Goal: Task Accomplishment & Management: Manage account settings

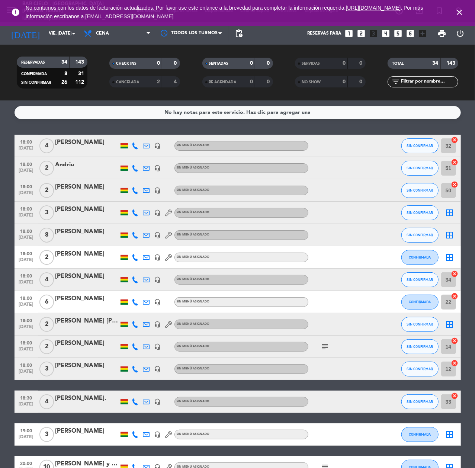
scroll to position [535, 0]
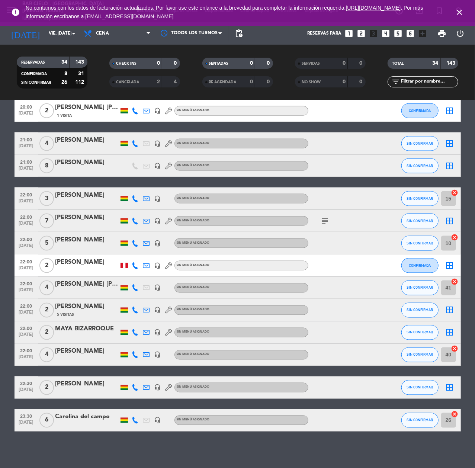
click at [456, 10] on icon "close" at bounding box center [459, 12] width 9 height 9
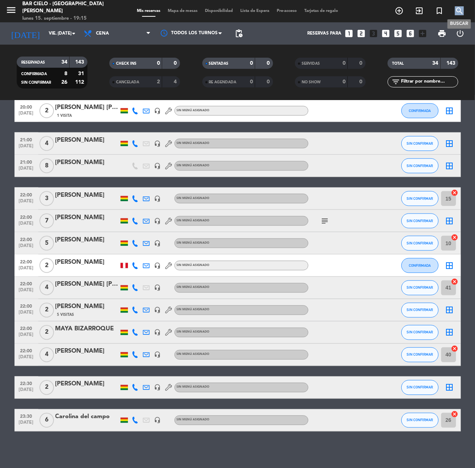
click at [456, 10] on icon "search" at bounding box center [459, 10] width 9 height 9
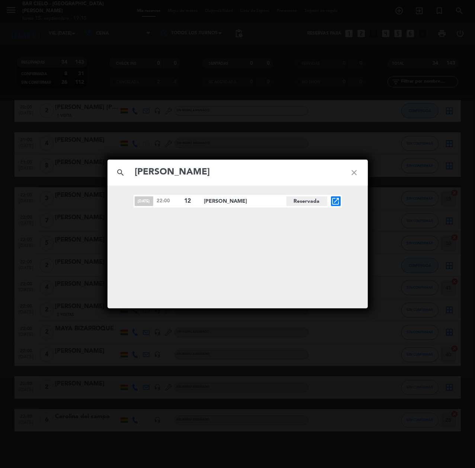
type input "[PERSON_NAME]"
click at [337, 206] on div "[DATE] 22:00 12 [PERSON_NAME][GEOGRAPHIC_DATA] open_in_new" at bounding box center [238, 201] width 208 height 13
click at [339, 202] on icon "open_in_new" at bounding box center [336, 201] width 9 height 9
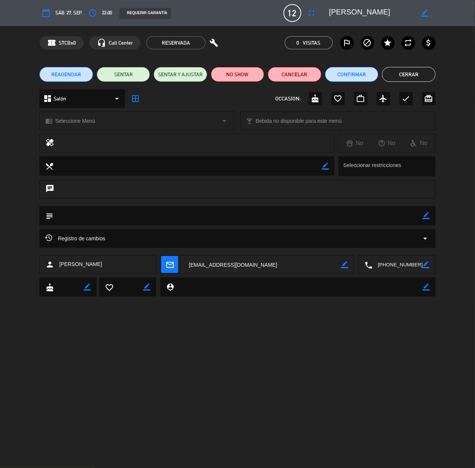
click at [44, 73] on button "REAGENDAR" at bounding box center [65, 74] width 53 height 15
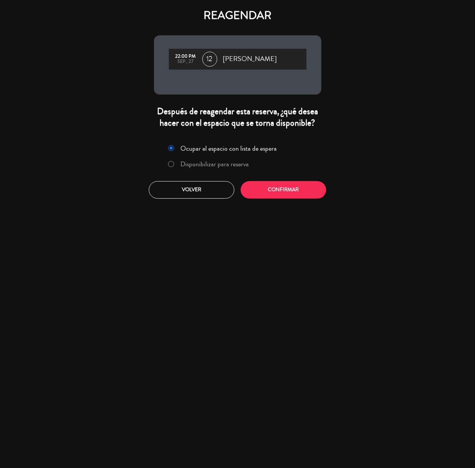
click at [232, 166] on label "Disponibilizar para reserva" at bounding box center [214, 164] width 68 height 7
click at [283, 198] on button "Confirmar" at bounding box center [284, 189] width 86 height 17
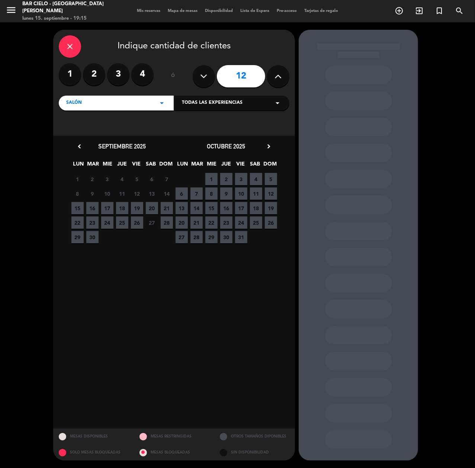
click at [140, 222] on span "26" at bounding box center [137, 223] width 12 height 12
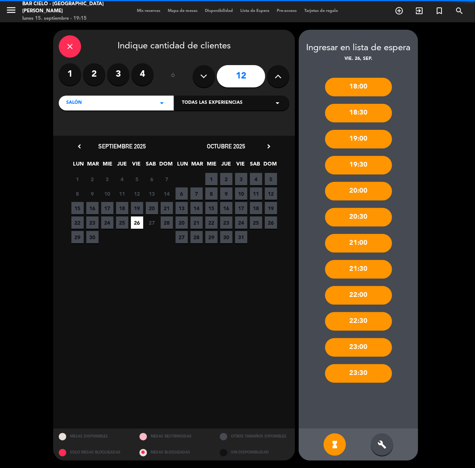
click at [384, 451] on div "build" at bounding box center [382, 445] width 22 height 22
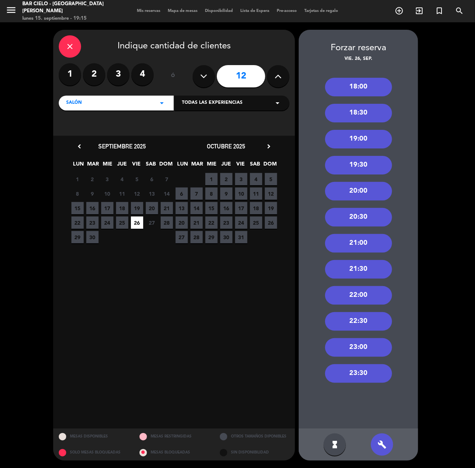
click at [367, 316] on div "22:30" at bounding box center [358, 321] width 67 height 19
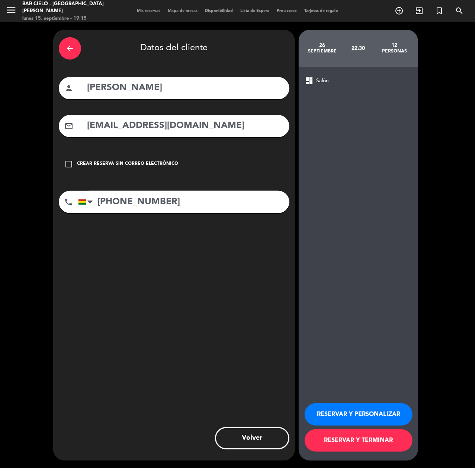
click at [69, 45] on icon "arrow_back" at bounding box center [69, 48] width 9 height 9
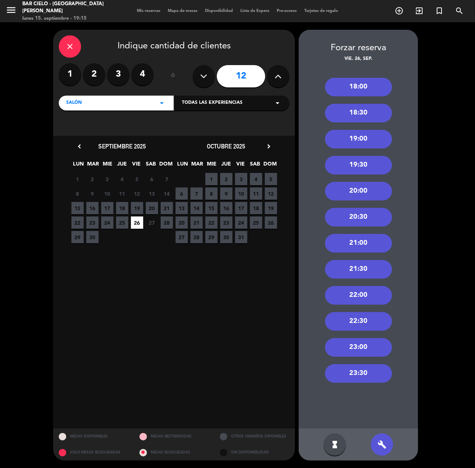
click at [371, 300] on div "22:00" at bounding box center [358, 295] width 67 height 19
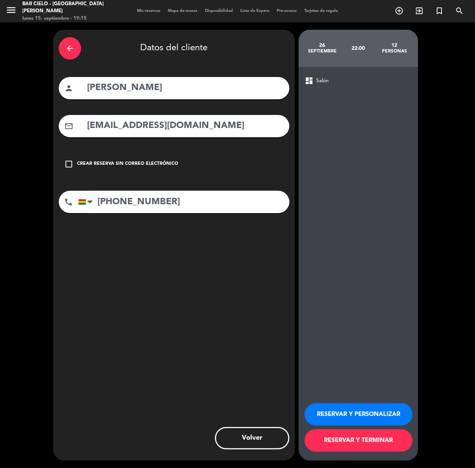
click at [386, 444] on button "RESERVAR Y TERMINAR" at bounding box center [359, 440] width 108 height 22
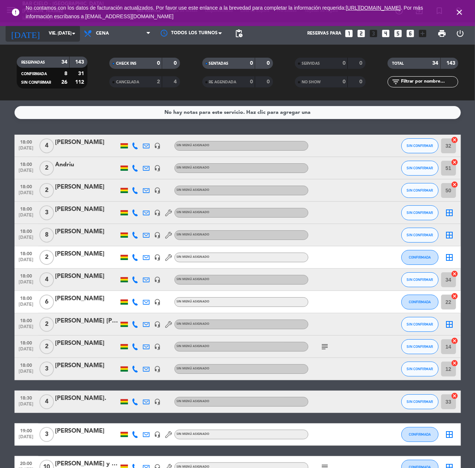
click at [51, 33] on input "vie. [DATE]" at bounding box center [74, 33] width 59 height 13
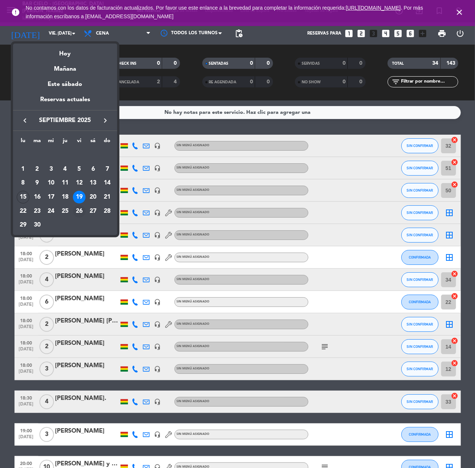
click at [80, 212] on div "26" at bounding box center [79, 211] width 13 height 13
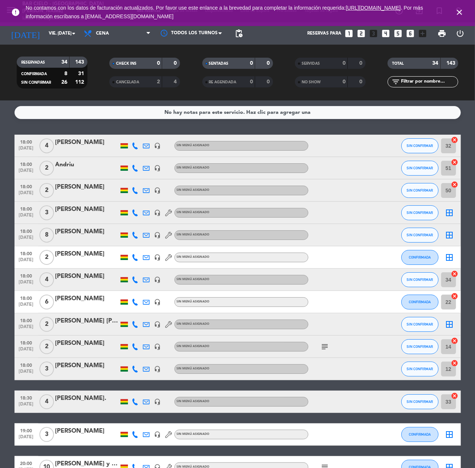
type input "vie. [DATE]"
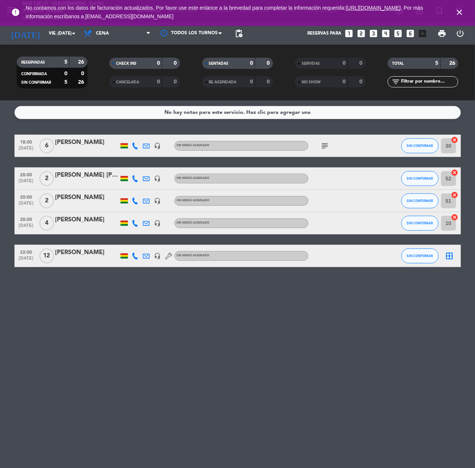
click at [84, 258] on div at bounding box center [86, 261] width 63 height 6
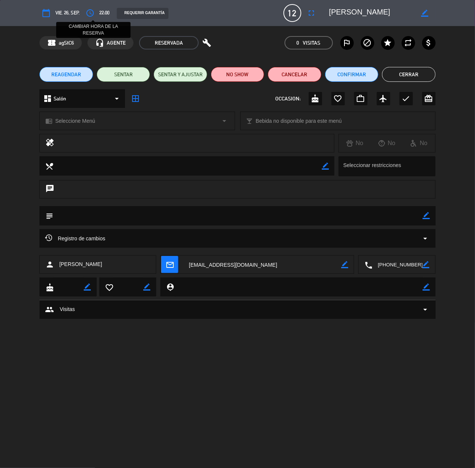
click at [97, 10] on button "access_time" at bounding box center [89, 12] width 13 height 13
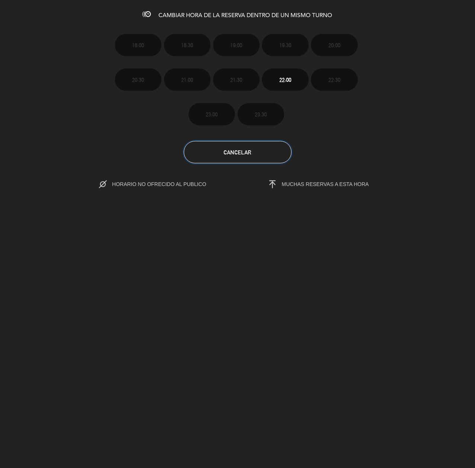
click at [238, 158] on button "Cancelar" at bounding box center [238, 152] width 108 height 22
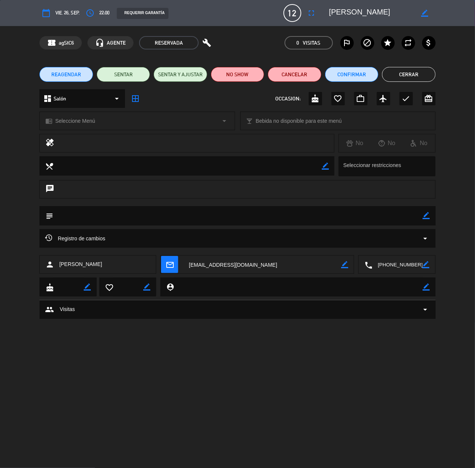
click at [60, 74] on span "REAGENDAR" at bounding box center [66, 75] width 30 height 8
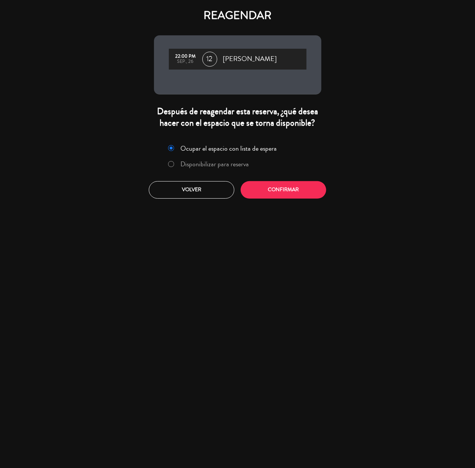
click at [240, 169] on label "Disponibilizar para reserva" at bounding box center [208, 164] width 89 height 13
click at [280, 199] on div "Ocupar el espacio con lista de espera Disponibilizar para reserva Volver Confir…" at bounding box center [237, 170] width 179 height 67
click at [281, 194] on button "Confirmar" at bounding box center [284, 189] width 86 height 17
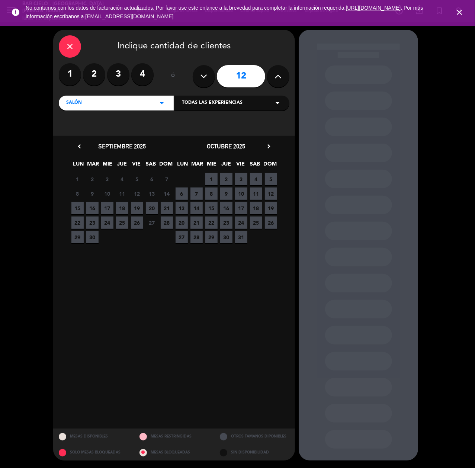
click at [138, 226] on span "26" at bounding box center [137, 223] width 12 height 12
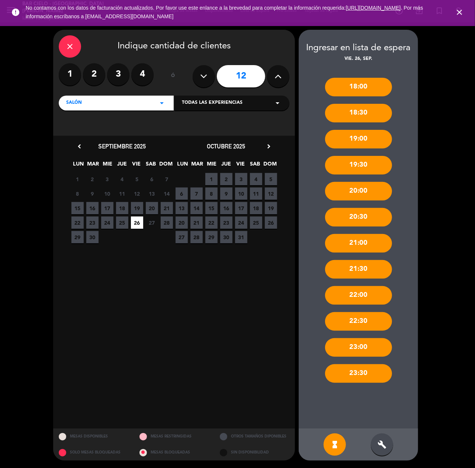
click at [374, 447] on div "build" at bounding box center [382, 445] width 22 height 22
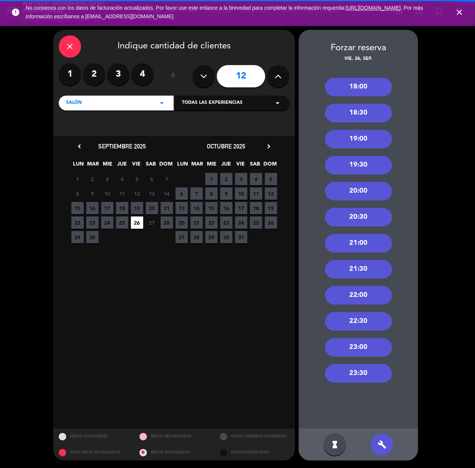
click at [373, 323] on div "22:30" at bounding box center [358, 321] width 67 height 19
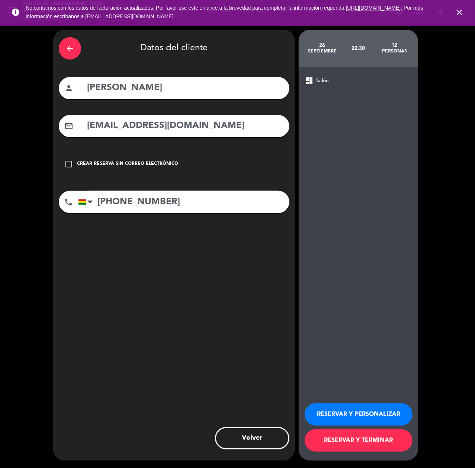
click at [352, 412] on button "RESERVAR Y PERSONALIZAR" at bounding box center [359, 414] width 108 height 22
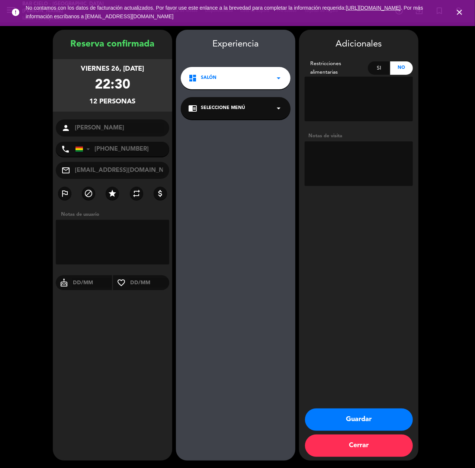
click at [374, 417] on button "Guardar" at bounding box center [359, 420] width 108 height 22
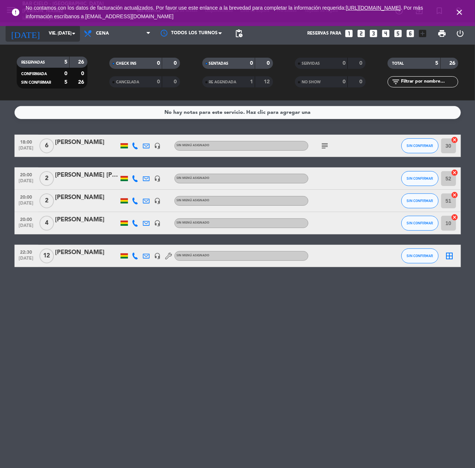
click at [51, 41] on div "[DATE] vie. [DATE] arrow_drop_down" at bounding box center [43, 33] width 74 height 16
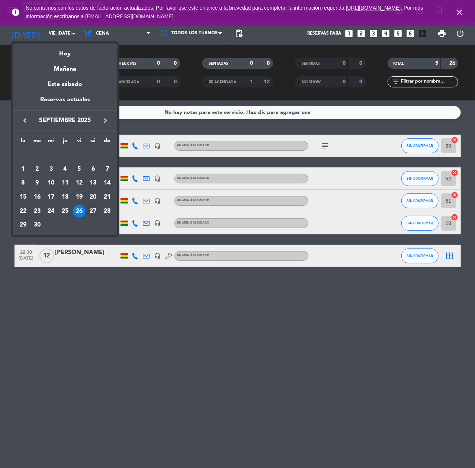
click at [94, 205] on td "27" at bounding box center [93, 211] width 14 height 14
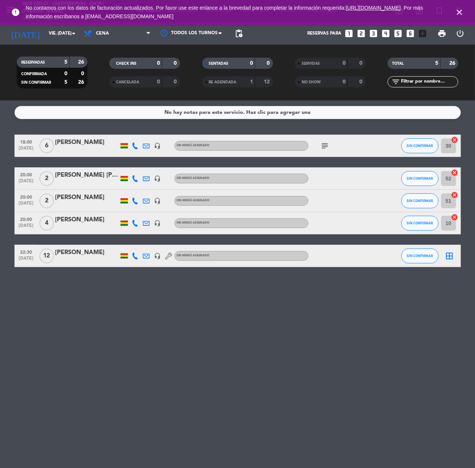
type input "sáb. [DATE]"
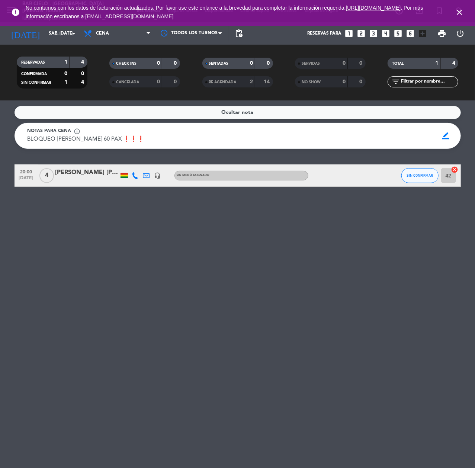
click at [359, 33] on icon "looks_two" at bounding box center [362, 34] width 10 height 10
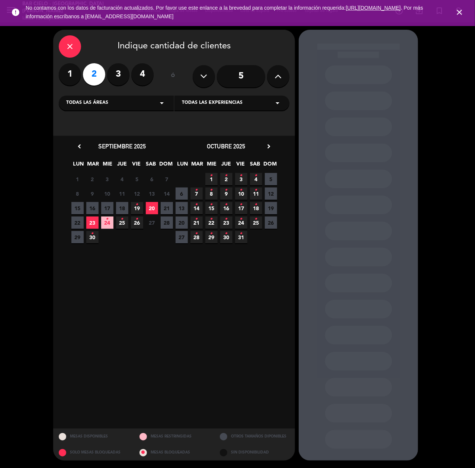
click at [92, 225] on span "23" at bounding box center [92, 223] width 12 height 12
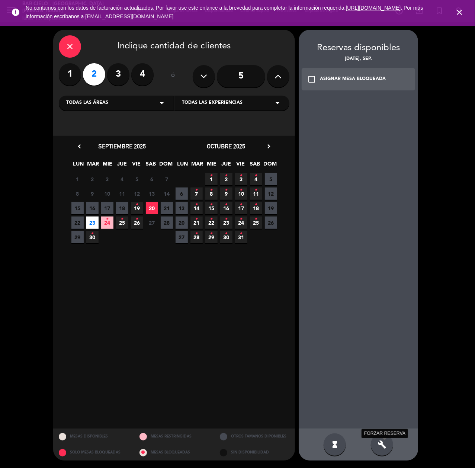
click at [378, 445] on icon "build" at bounding box center [382, 444] width 9 height 9
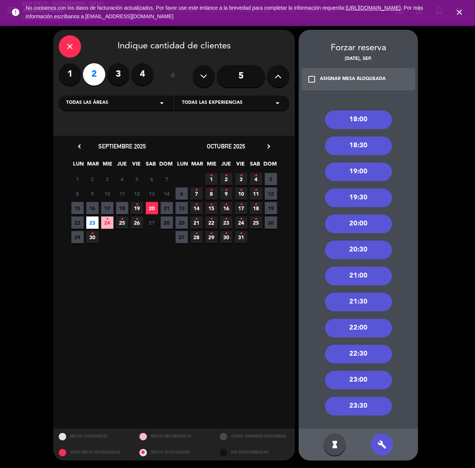
click at [362, 222] on div "20:00" at bounding box center [358, 224] width 67 height 19
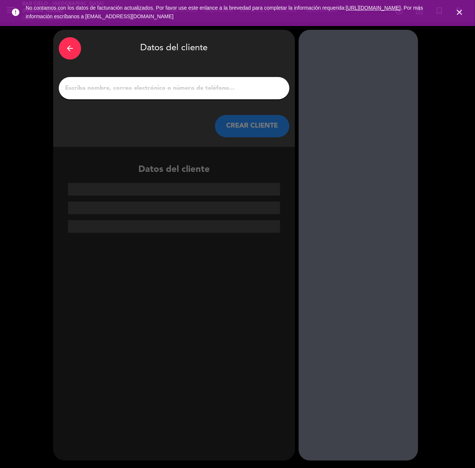
click at [244, 94] on div at bounding box center [174, 88] width 231 height 22
click at [243, 89] on input "1" at bounding box center [174, 88] width 220 height 10
paste input "[PERSON_NAME] y [PERSON_NAME]"
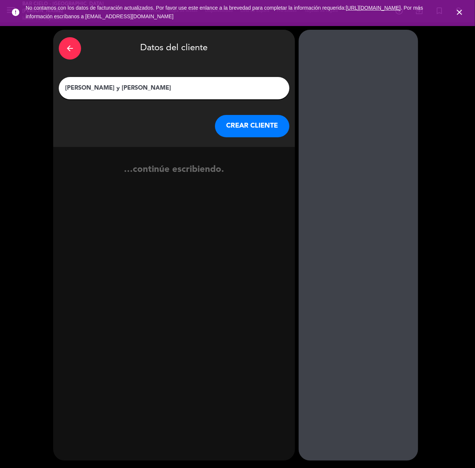
type input "[PERSON_NAME] y [PERSON_NAME]"
click at [249, 119] on button "CREAR CLIENTE" at bounding box center [252, 126] width 74 height 22
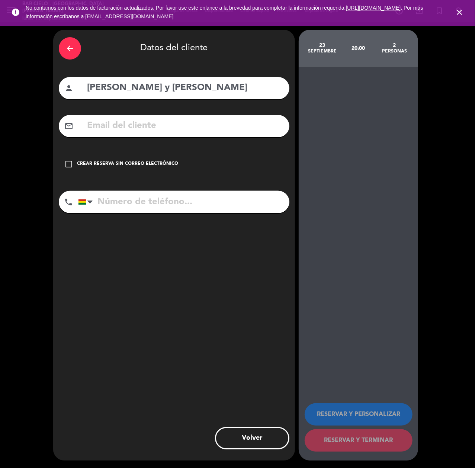
click at [249, 119] on input "text" at bounding box center [185, 125] width 198 height 15
paste input "[EMAIL_ADDRESS][PERSON_NAME][DOMAIN_NAME]"
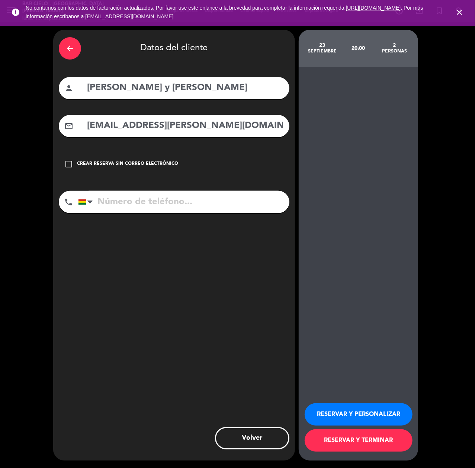
type input "[EMAIL_ADDRESS][PERSON_NAME][DOMAIN_NAME]"
click at [209, 205] on input "tel" at bounding box center [183, 202] width 211 height 22
paste input "77614800"
type input "77614800"
click at [355, 418] on button "RESERVAR Y PERSONALIZAR" at bounding box center [359, 414] width 108 height 22
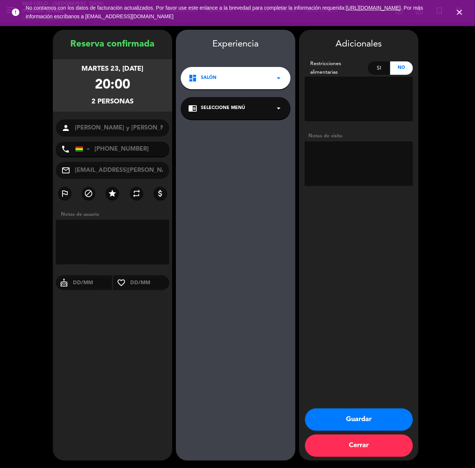
click at [368, 417] on button "Guardar" at bounding box center [359, 420] width 108 height 22
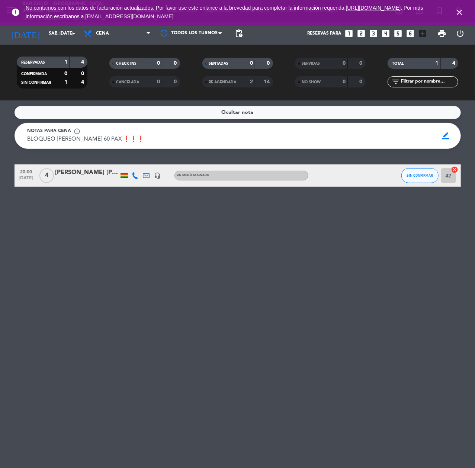
click at [134, 176] on icon at bounding box center [135, 175] width 7 height 7
click at [76, 176] on div "[PERSON_NAME] [PERSON_NAME]" at bounding box center [86, 173] width 63 height 10
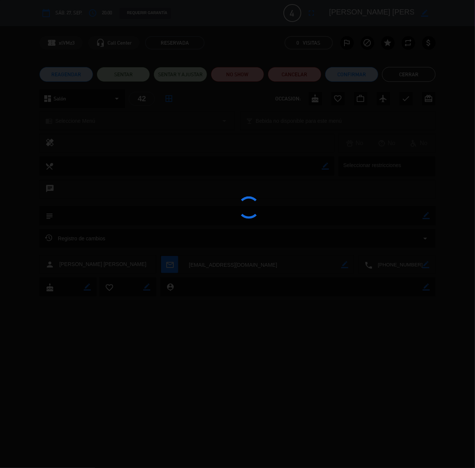
click at [57, 73] on div at bounding box center [237, 234] width 475 height 468
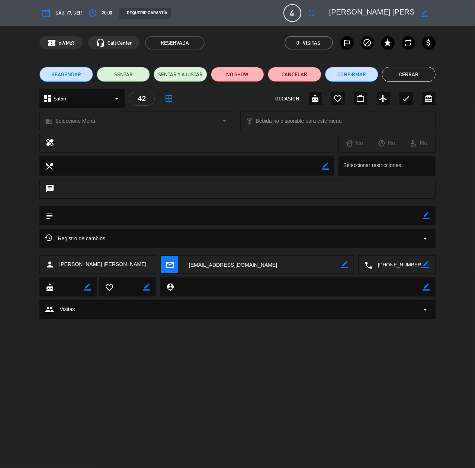
click at [60, 76] on span "REAGENDAR" at bounding box center [66, 75] width 30 height 8
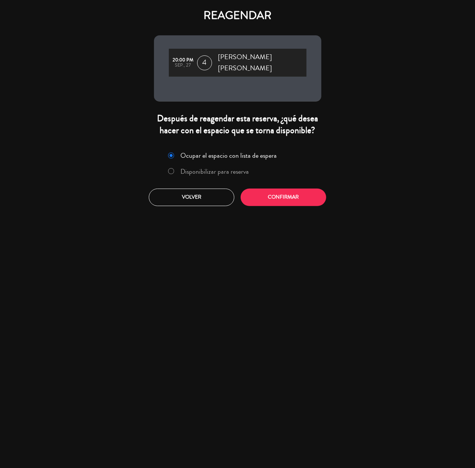
drag, startPoint x: 225, startPoint y: 166, endPoint x: 286, endPoint y: 194, distance: 67.4
click at [224, 168] on label "Disponibilizar para reserva" at bounding box center [214, 171] width 68 height 7
click at [287, 194] on button "Confirmar" at bounding box center [284, 197] width 86 height 17
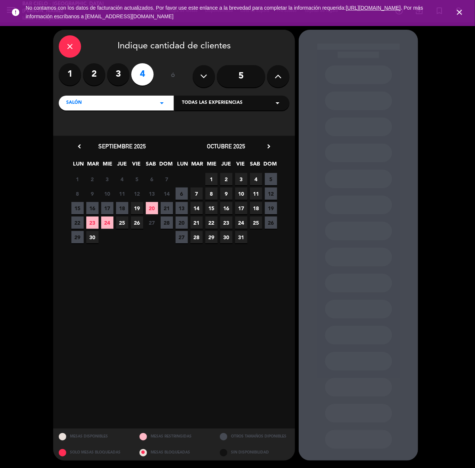
click at [150, 207] on span "20" at bounding box center [152, 208] width 12 height 12
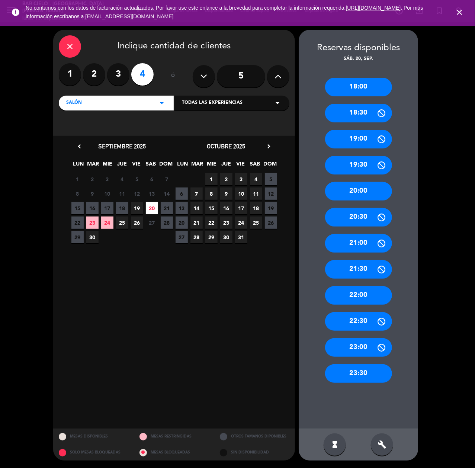
click at [68, 45] on icon "close" at bounding box center [69, 46] width 9 height 9
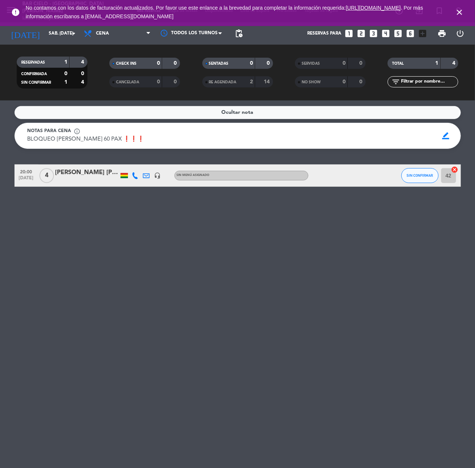
click at [81, 172] on div "[PERSON_NAME] [PERSON_NAME]" at bounding box center [86, 173] width 63 height 10
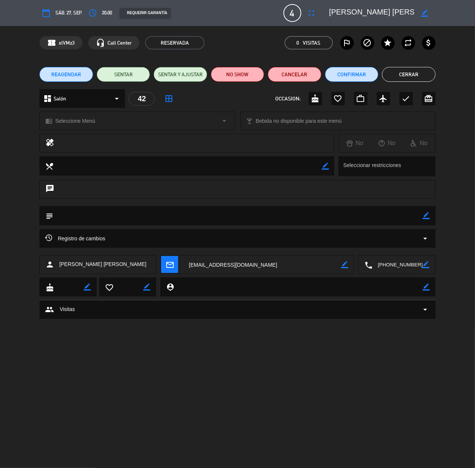
click at [77, 75] on span "REAGENDAR" at bounding box center [66, 75] width 30 height 8
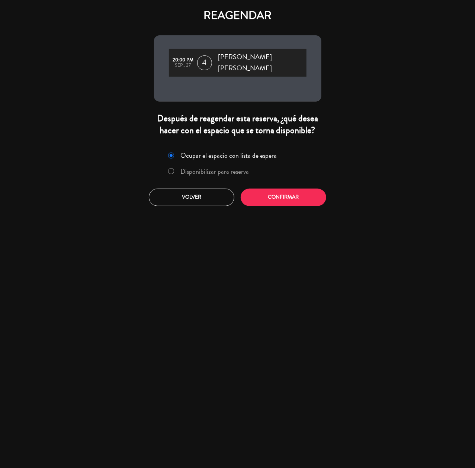
click at [235, 168] on label "Disponibilizar para reserva" at bounding box center [214, 171] width 68 height 7
click at [285, 196] on button "Confirmar" at bounding box center [284, 197] width 86 height 17
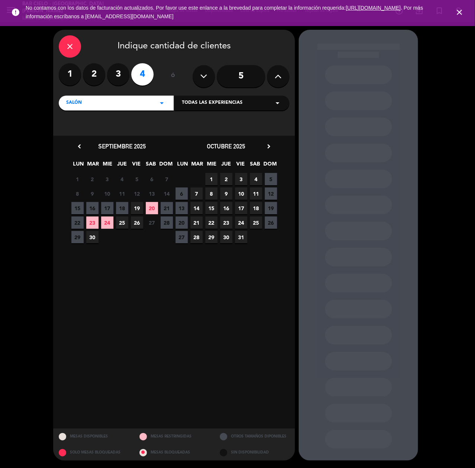
click at [153, 208] on span "20" at bounding box center [152, 208] width 12 height 12
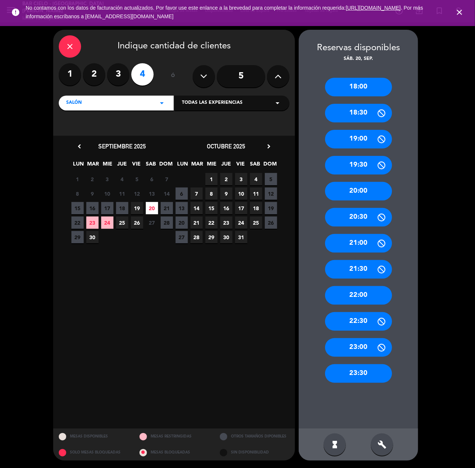
click at [360, 198] on div "20:00" at bounding box center [358, 191] width 67 height 19
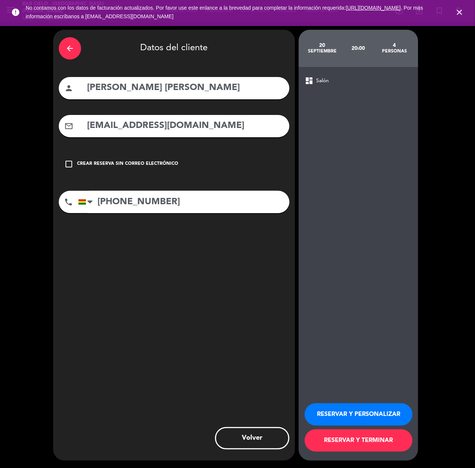
click at [390, 417] on button "RESERVAR Y PERSONALIZAR" at bounding box center [359, 414] width 108 height 22
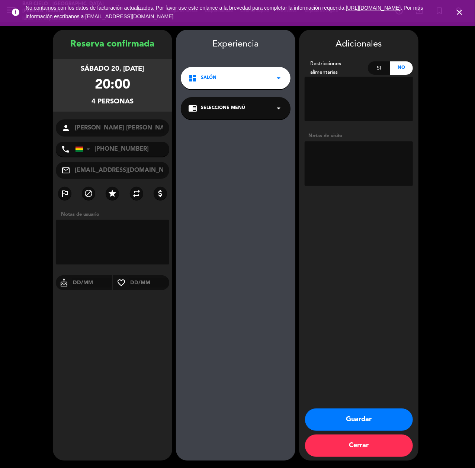
click at [346, 423] on button "Guardar" at bounding box center [359, 420] width 108 height 22
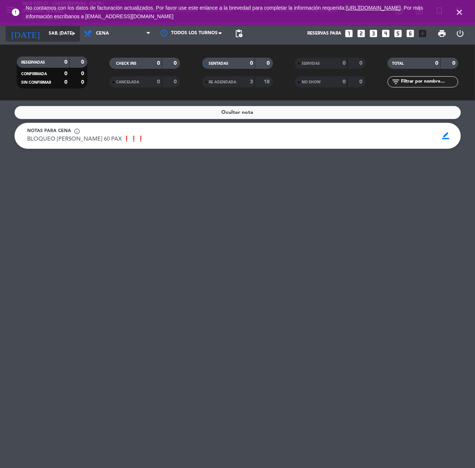
click at [47, 30] on input "sáb. [DATE]" at bounding box center [74, 33] width 59 height 13
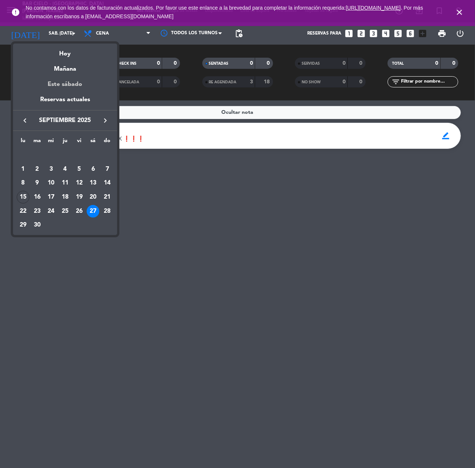
click at [78, 81] on div "Este sábado" at bounding box center [65, 84] width 104 height 21
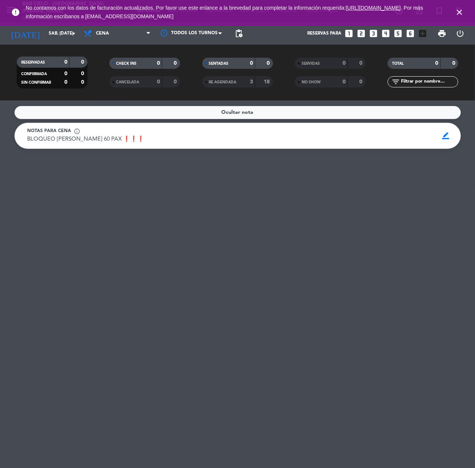
type input "sáb. [DATE]"
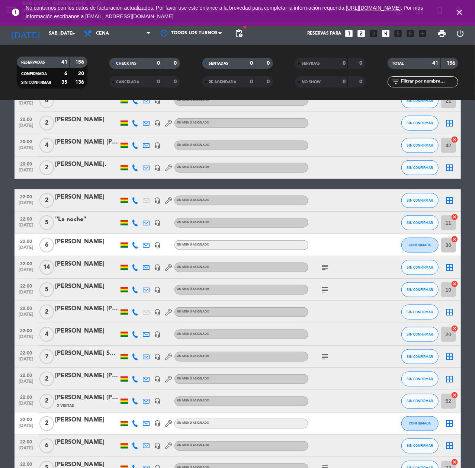
scroll to position [175, 0]
